Goal: Task Accomplishment & Management: Manage account settings

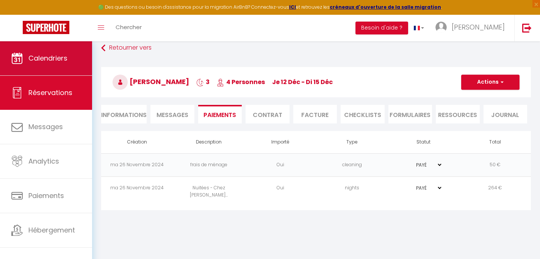
scroll to position [41, 0]
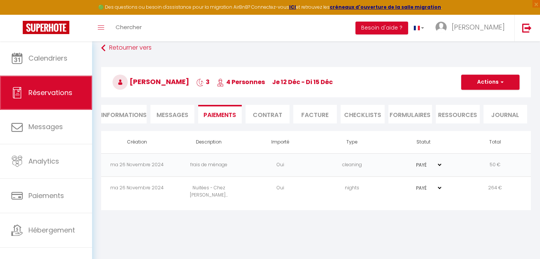
click at [47, 96] on span "Réservations" at bounding box center [50, 92] width 44 height 9
select select "not_cancelled"
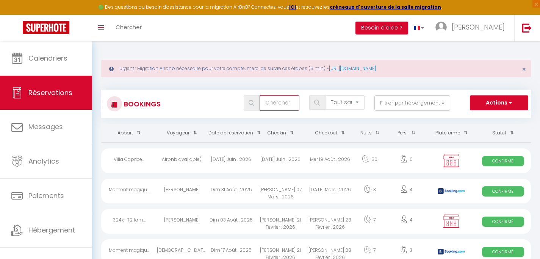
click at [273, 108] on input "text" at bounding box center [279, 103] width 39 height 15
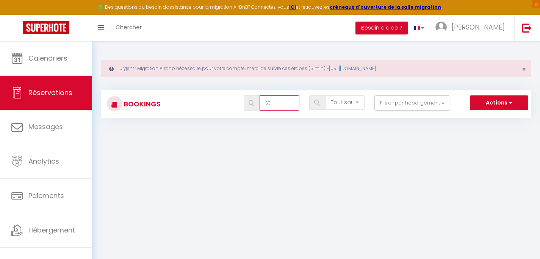
type input "s"
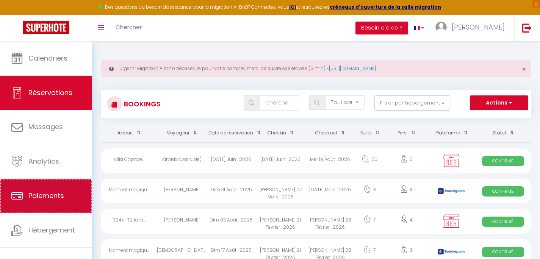
click at [53, 200] on span "Paiements" at bounding box center [46, 195] width 36 height 9
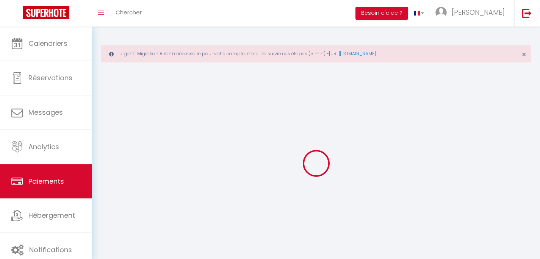
select select "2"
select select "0"
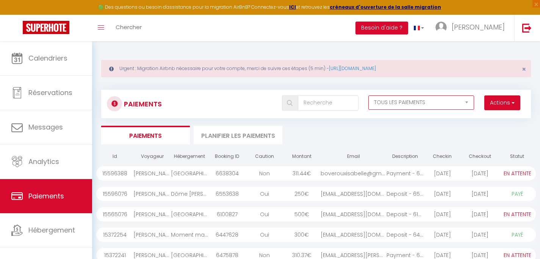
select select "1"
click option "PAYÉ" at bounding box center [0, 0] width 0 height 0
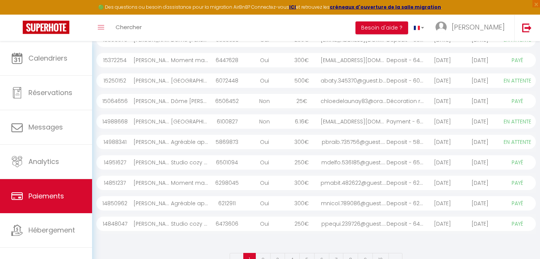
scroll to position [153, 0]
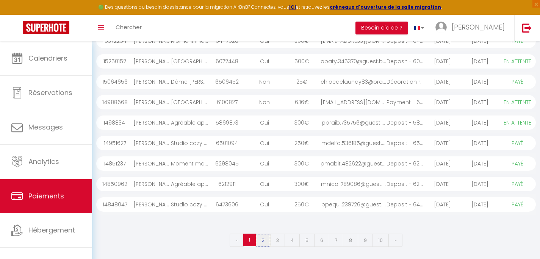
click at [265, 241] on link "2" at bounding box center [263, 240] width 15 height 13
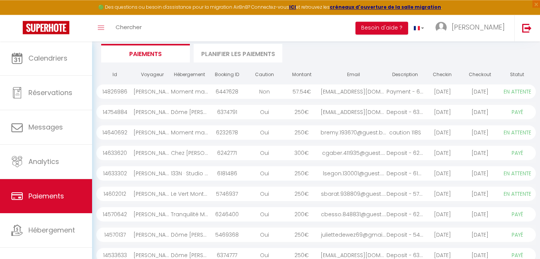
scroll to position [141, 0]
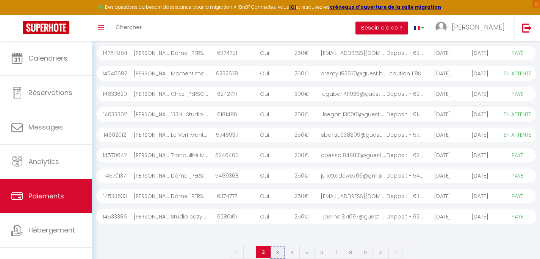
click at [279, 251] on link "3" at bounding box center [277, 252] width 15 height 13
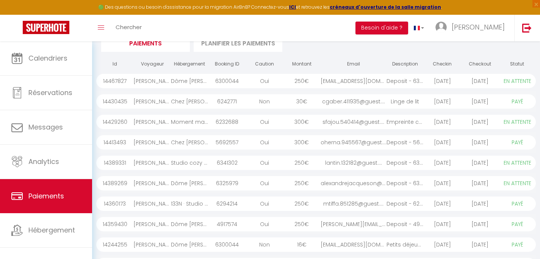
scroll to position [86, 0]
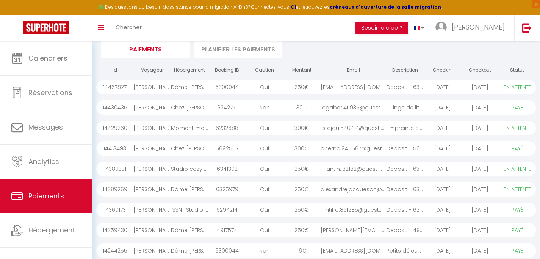
click at [386, 109] on div "cgaber.411935@guest...." at bounding box center [354, 107] width 66 height 14
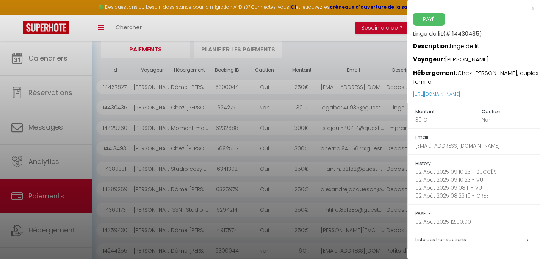
click at [533, 9] on div "x" at bounding box center [471, 8] width 127 height 9
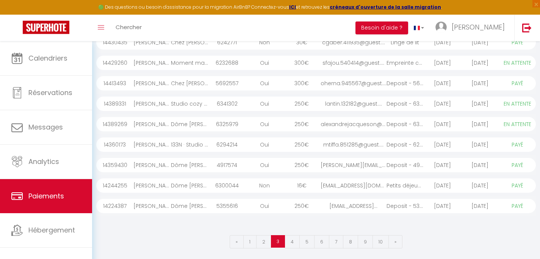
scroll to position [153, 0]
click at [293, 240] on link "4" at bounding box center [292, 240] width 15 height 13
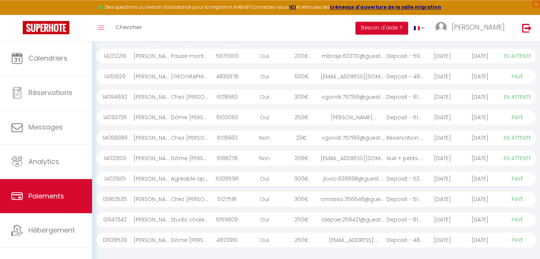
scroll to position [122, 0]
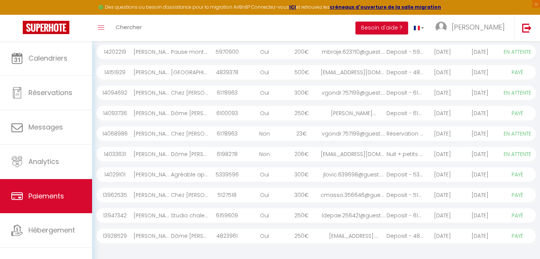
click at [318, 136] on div "23 €" at bounding box center [302, 134] width 38 height 14
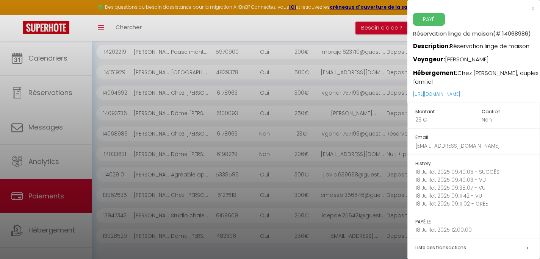
click at [533, 8] on div "x" at bounding box center [471, 8] width 127 height 9
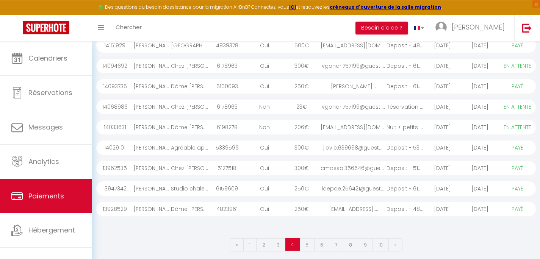
scroll to position [152, 0]
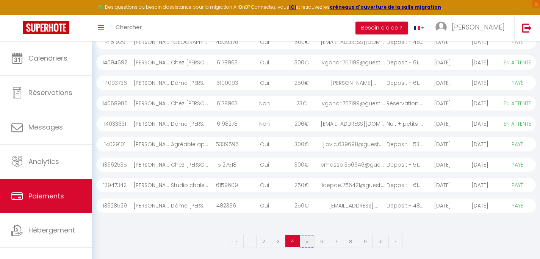
click at [305, 241] on link "5" at bounding box center [307, 241] width 15 height 13
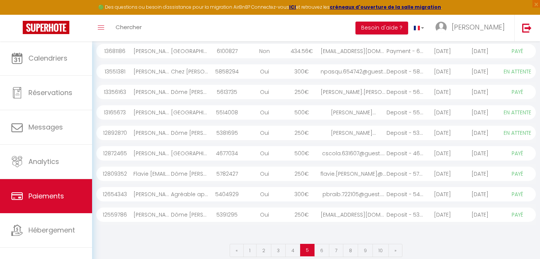
scroll to position [153, 0]
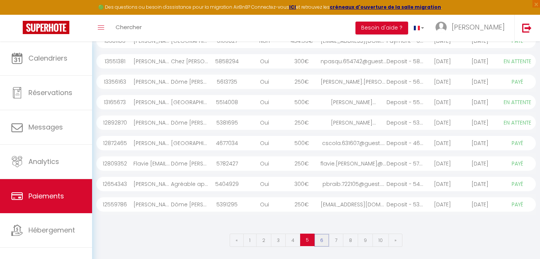
click at [323, 242] on link "6" at bounding box center [321, 240] width 15 height 13
click at [334, 244] on link "7" at bounding box center [336, 240] width 14 height 13
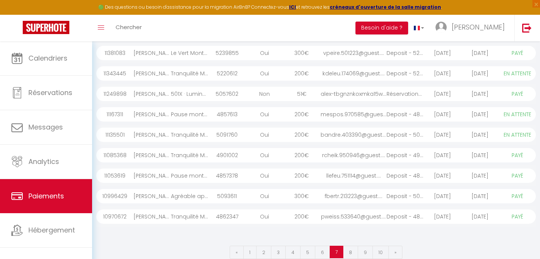
click at [365, 95] on div "alex-tbgnznkoxmka15w..." at bounding box center [354, 94] width 66 height 14
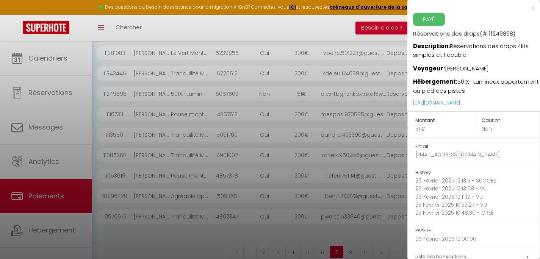
click at [528, 9] on div "x" at bounding box center [471, 8] width 127 height 9
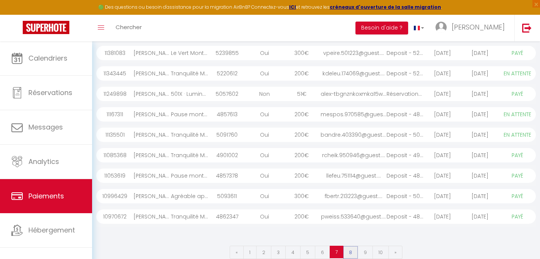
click at [348, 250] on link "8" at bounding box center [350, 252] width 15 height 13
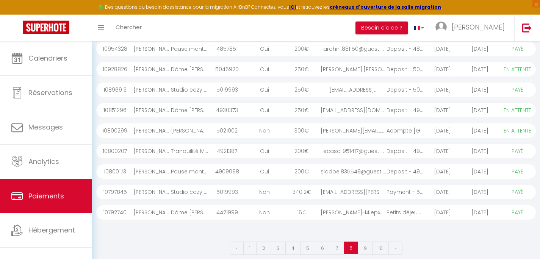
scroll to position [153, 0]
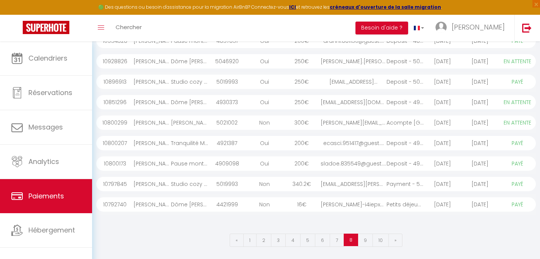
click at [314, 201] on div "16 €" at bounding box center [302, 205] width 38 height 14
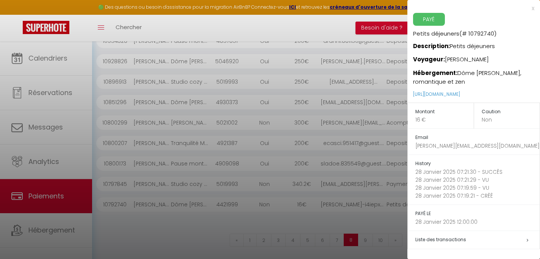
click at [300, 216] on div at bounding box center [270, 129] width 540 height 259
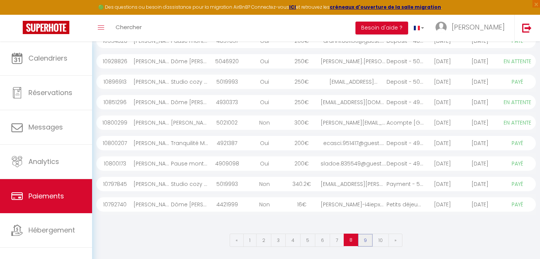
click at [364, 242] on link "9" at bounding box center [365, 240] width 15 height 13
click at [378, 242] on link "10" at bounding box center [381, 240] width 16 height 13
click at [365, 185] on div "ludovic-trjpe99umeua..." at bounding box center [354, 185] width 66 height 14
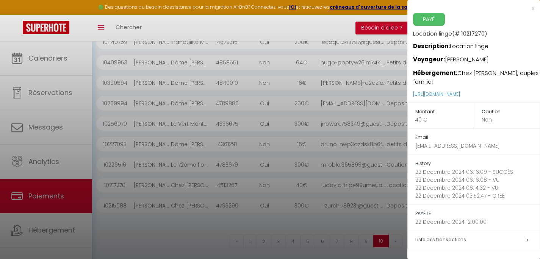
click at [309, 226] on div at bounding box center [270, 129] width 540 height 259
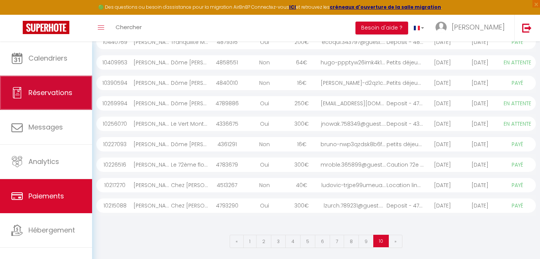
click at [43, 86] on link "Réservations" at bounding box center [46, 93] width 92 height 34
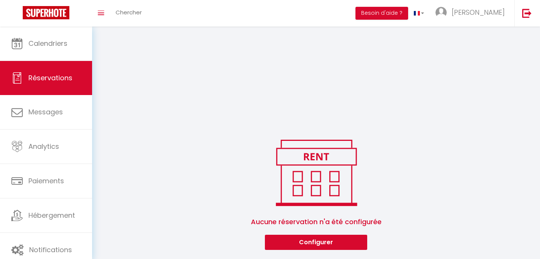
scroll to position [111, 0]
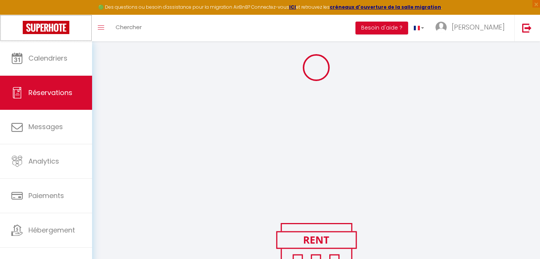
click at [64, 37] on link at bounding box center [46, 28] width 92 height 27
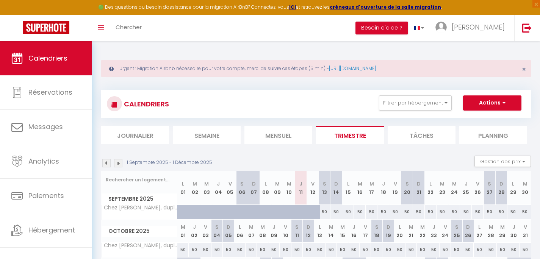
click at [107, 165] on img at bounding box center [106, 163] width 8 height 8
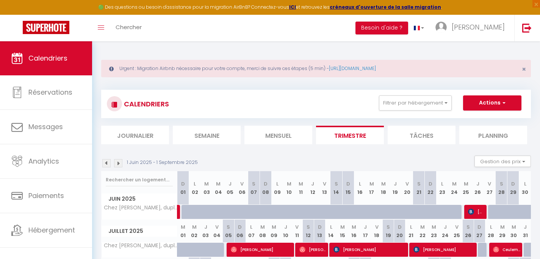
click at [107, 165] on img at bounding box center [106, 163] width 8 height 8
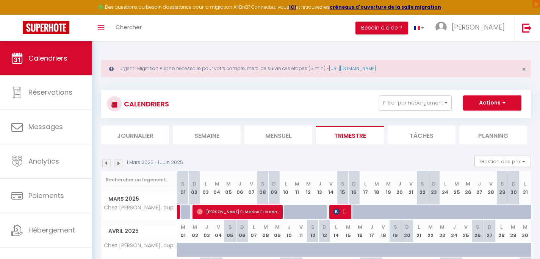
click at [107, 165] on img at bounding box center [106, 163] width 8 height 8
select select
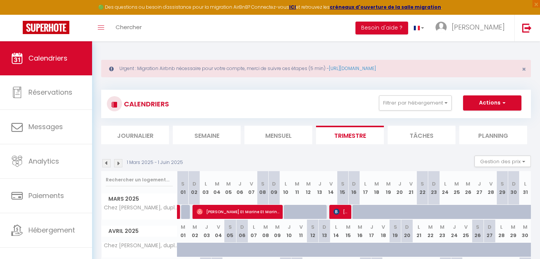
select select
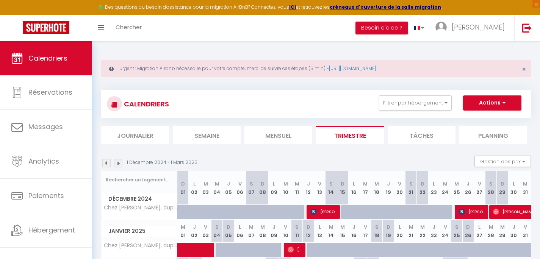
click at [329, 214] on span "[PERSON_NAME]" at bounding box center [324, 212] width 27 height 14
select select "OK"
select select "1"
select select "0"
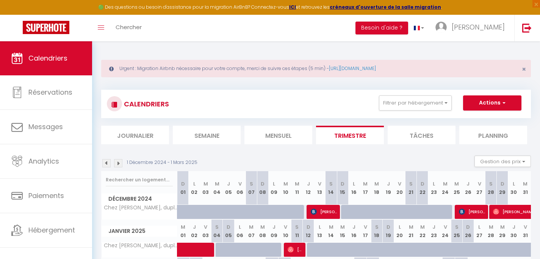
select select "1"
select select
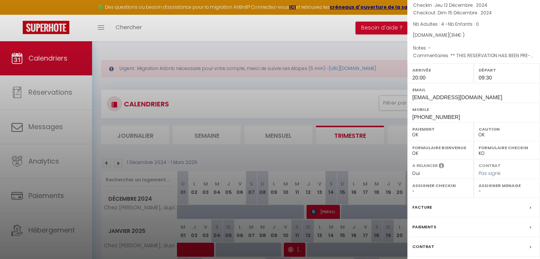
scroll to position [82, 0]
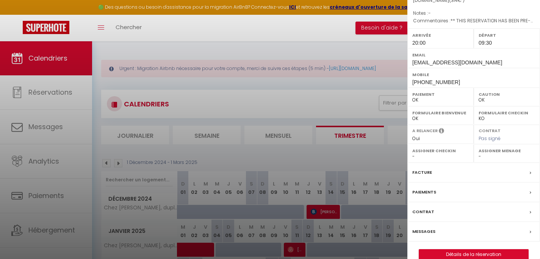
click at [420, 193] on label "Paiements" at bounding box center [425, 192] width 24 height 8
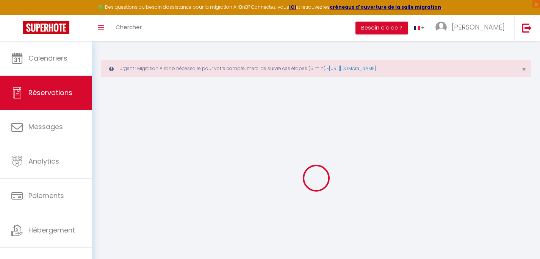
select select
checkbox input "false"
type textarea "** THIS RESERVATION HAS BEEN PRE-PAID ** Reservation has a cancellation grace p…"
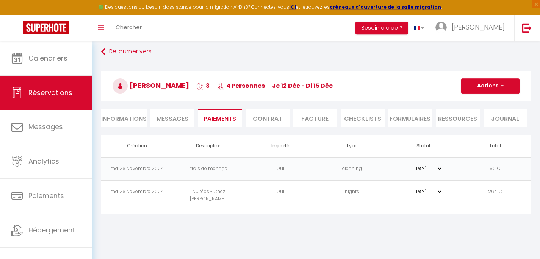
scroll to position [41, 0]
